Goal: Find specific page/section: Find specific page/section

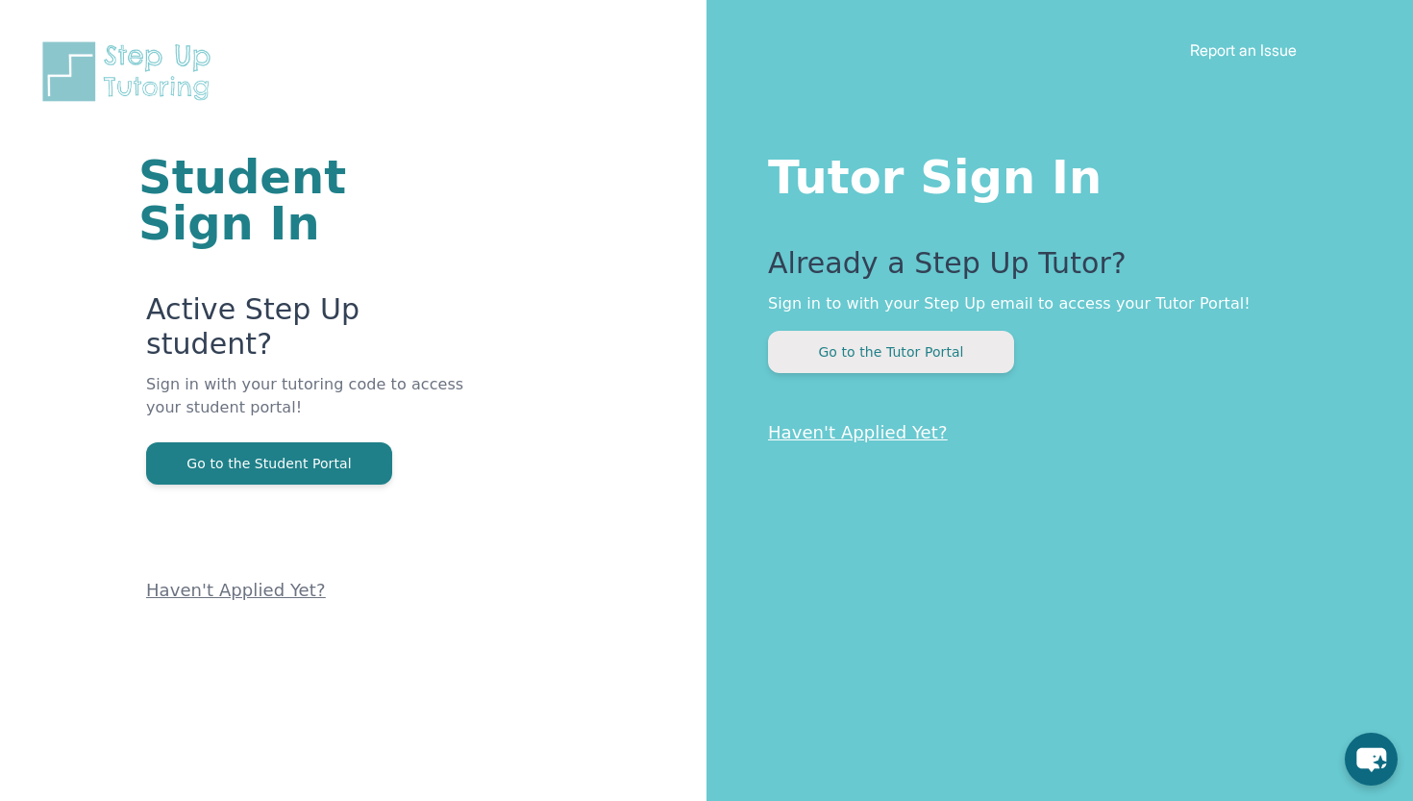
click at [943, 358] on button "Go to the Tutor Portal" at bounding box center [891, 352] width 246 height 42
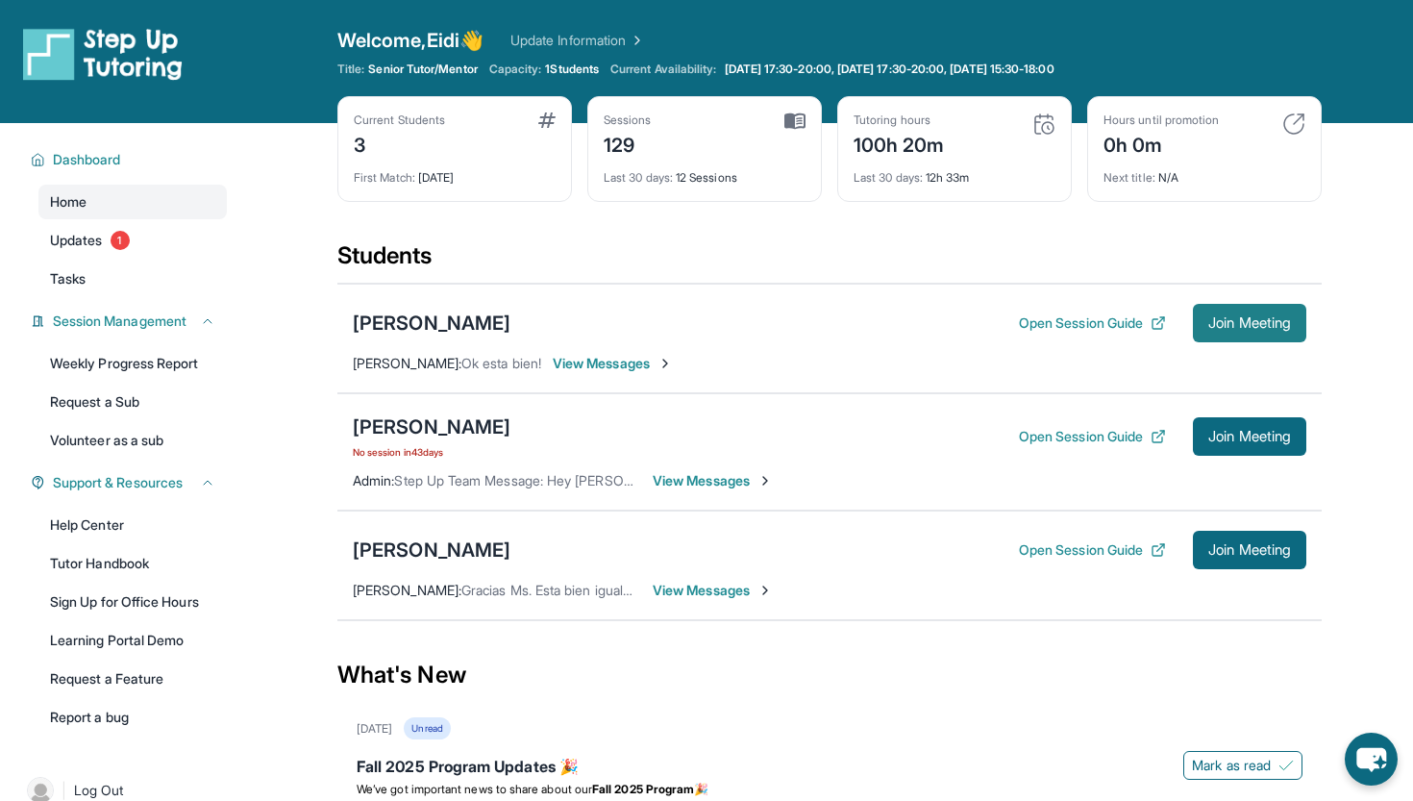
click at [1227, 321] on span "Join Meeting" at bounding box center [1249, 323] width 83 height 12
